Goal: Task Accomplishment & Management: Complete application form

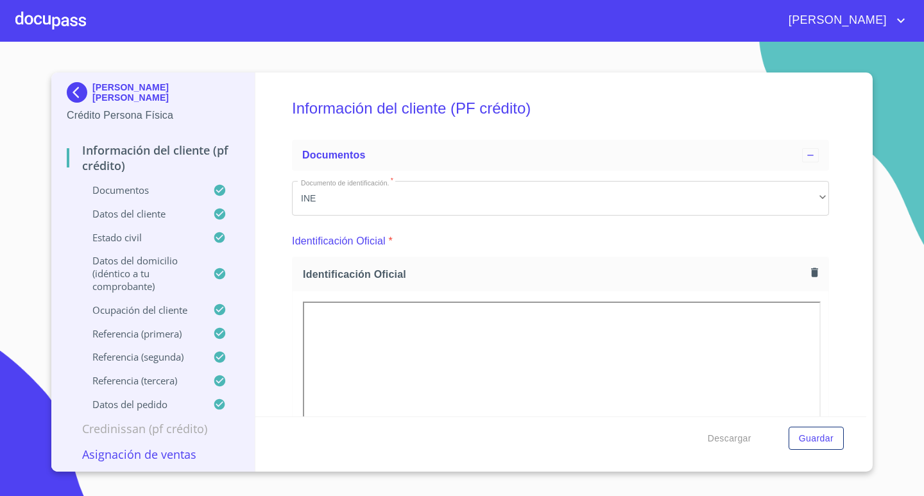
scroll to position [25, 0]
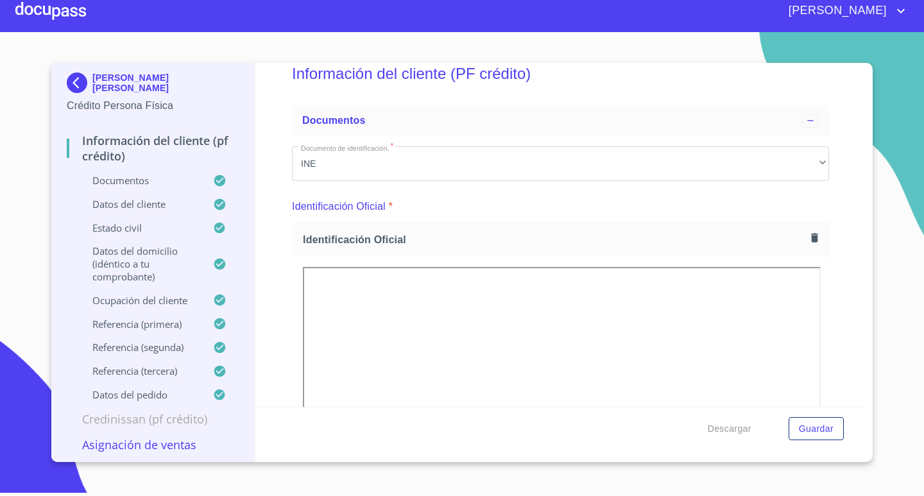
click at [113, 73] on div "[PERSON_NAME] [PERSON_NAME]" at bounding box center [153, 86] width 173 height 26
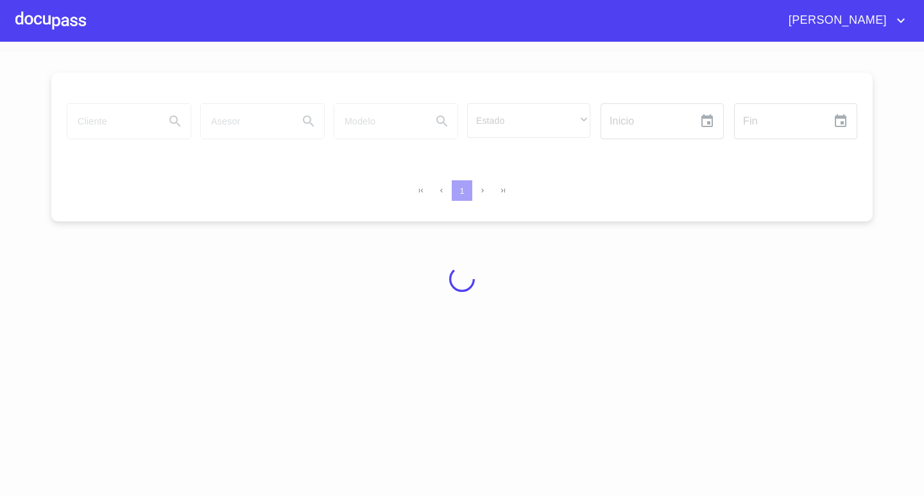
click at [116, 83] on div at bounding box center [462, 279] width 924 height 454
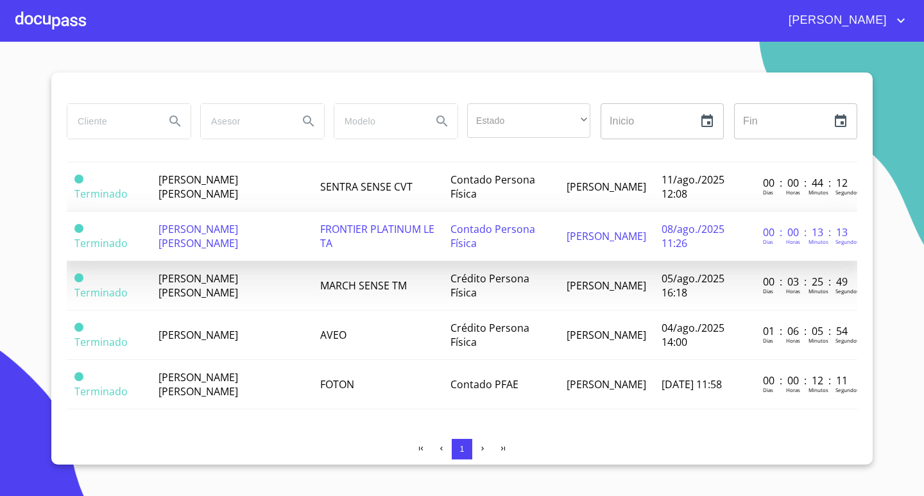
scroll to position [92, 0]
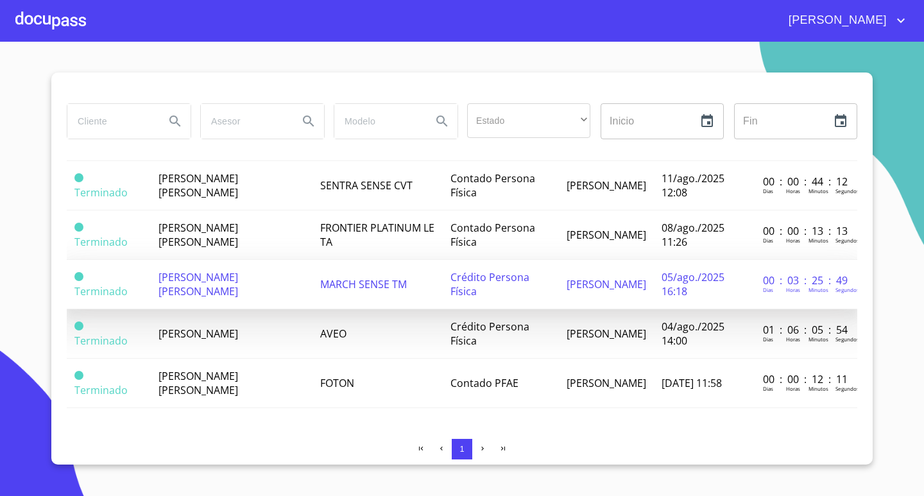
click at [221, 271] on span "[PERSON_NAME] [PERSON_NAME]" at bounding box center [198, 284] width 80 height 28
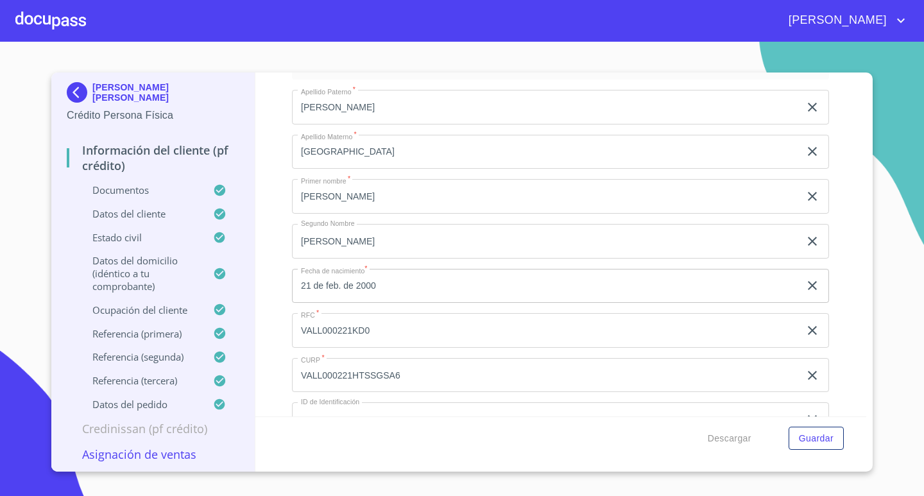
scroll to position [1691, 0]
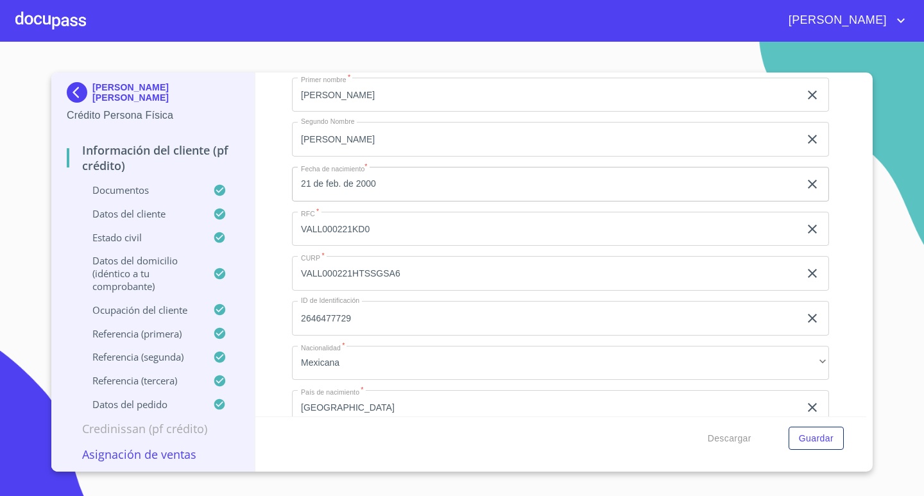
click at [46, 22] on div at bounding box center [50, 20] width 71 height 41
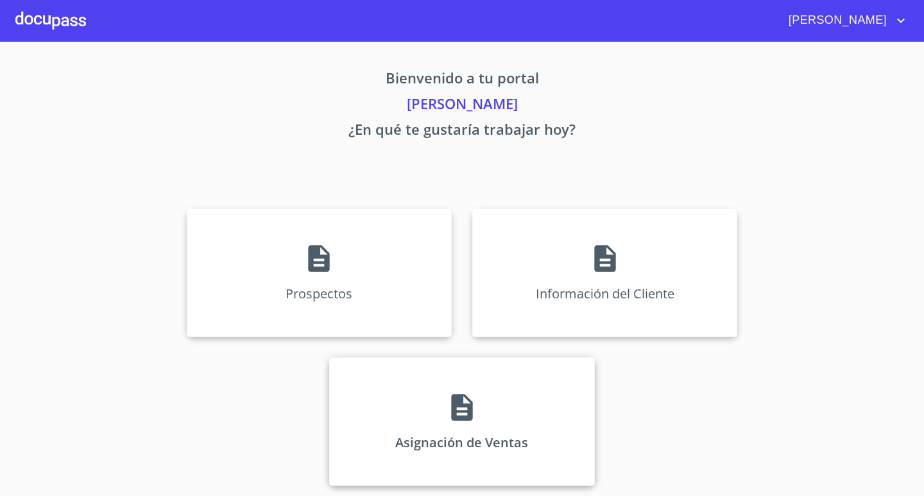
click at [423, 404] on div "Asignación de Ventas" at bounding box center [461, 421] width 265 height 128
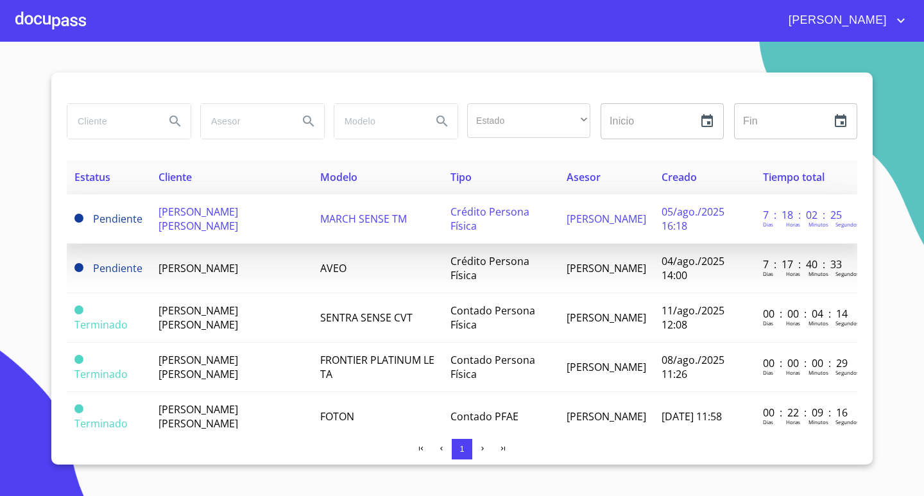
click at [221, 227] on td "[PERSON_NAME] [PERSON_NAME]" at bounding box center [232, 218] width 162 height 49
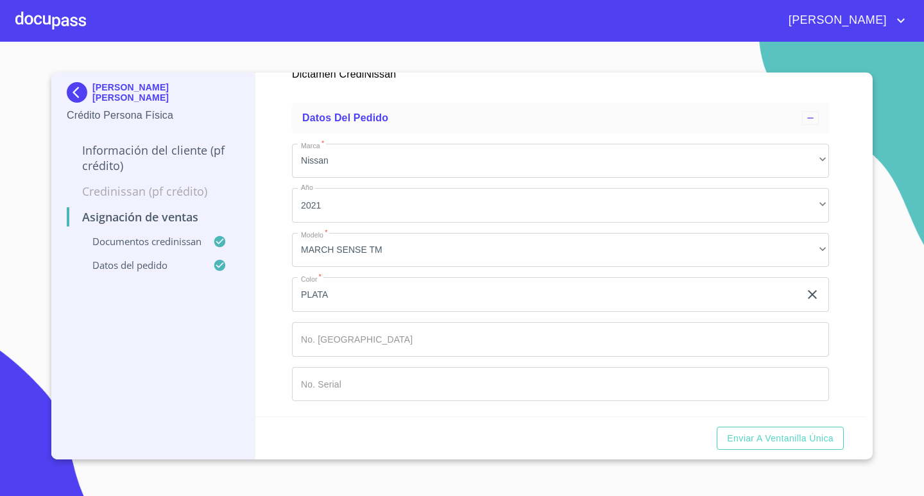
scroll to position [832, 0]
click at [386, 312] on input "Marca   *" at bounding box center [546, 294] width 508 height 35
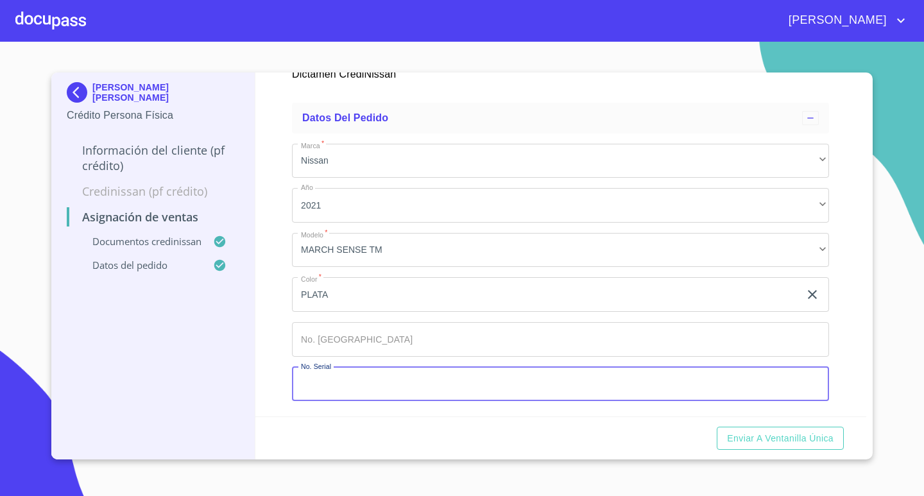
click at [393, 312] on input "Marca   *" at bounding box center [546, 294] width 508 height 35
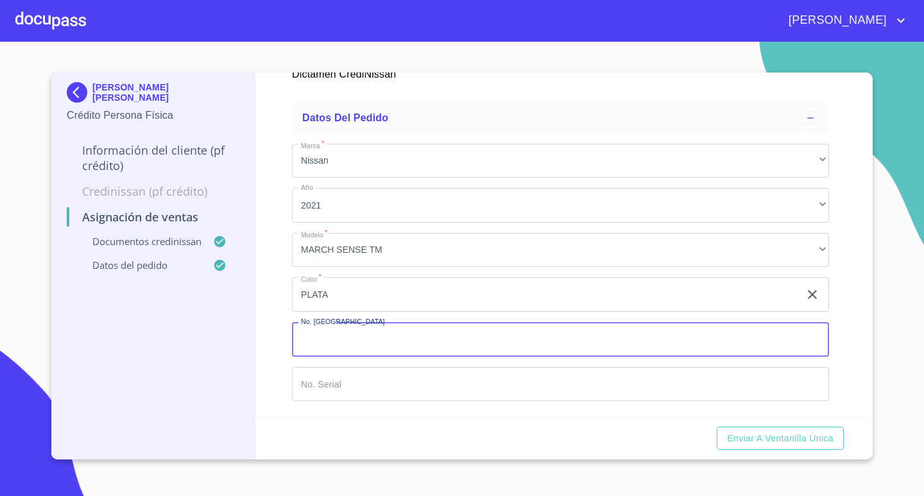
click at [346, 342] on input "Marca   *" at bounding box center [560, 339] width 537 height 35
type input "148620"
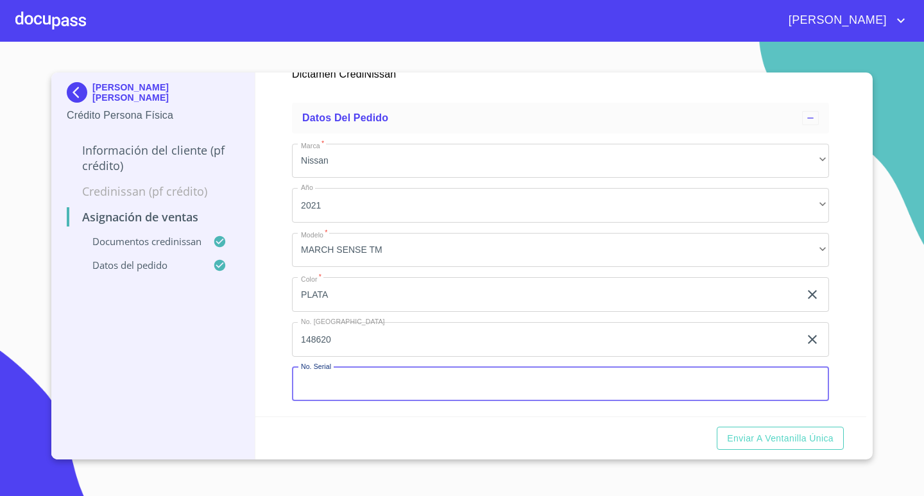
click at [389, 394] on input "Marca   *" at bounding box center [560, 384] width 537 height 35
type input "256481"
click at [345, 387] on input "256481" at bounding box center [546, 384] width 508 height 35
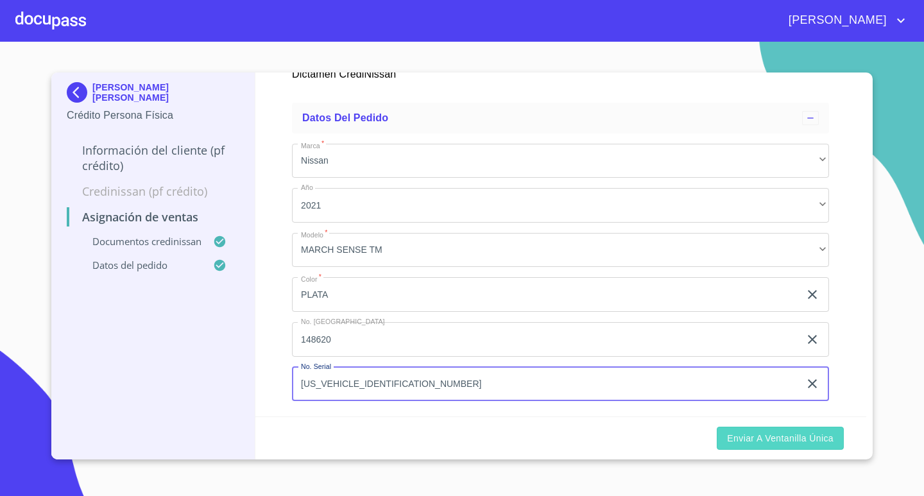
type input "[US_VEHICLE_IDENTIFICATION_NUMBER]"
click at [782, 433] on span "Enviar a Ventanilla única" at bounding box center [780, 439] width 107 height 16
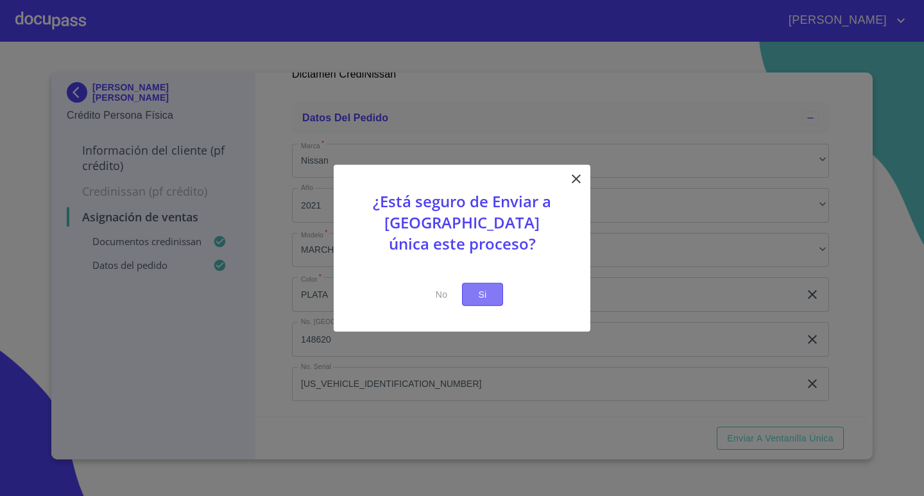
click at [481, 300] on span "Si" at bounding box center [482, 294] width 21 height 16
